Goal: Task Accomplishment & Management: Manage account settings

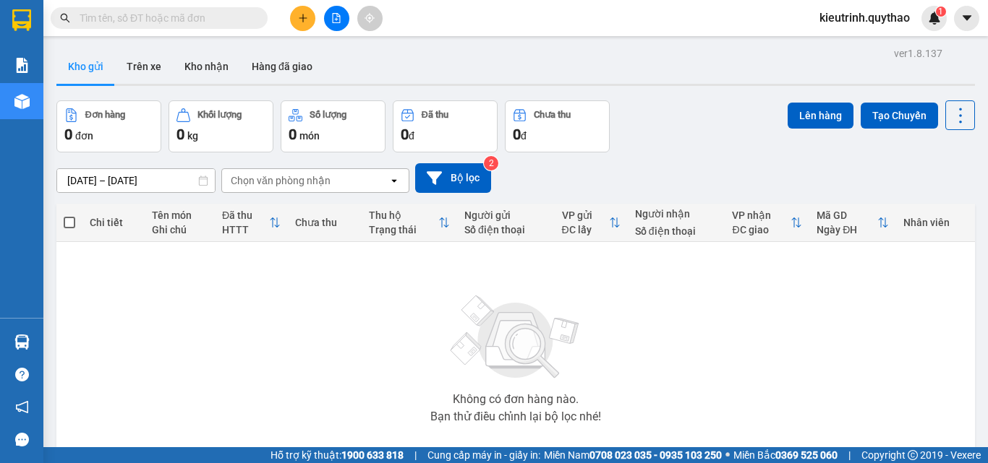
click at [881, 12] on span "kieutrinh.quythao" at bounding box center [865, 18] width 114 height 18
click at [868, 40] on span "Đăng xuất" at bounding box center [870, 45] width 85 height 16
